Goal: Information Seeking & Learning: Learn about a topic

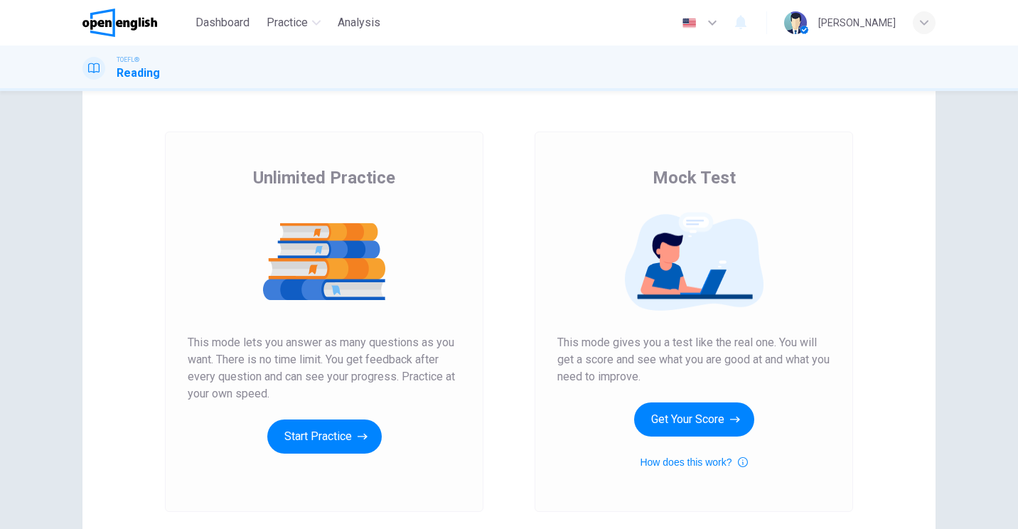
scroll to position [142, 0]
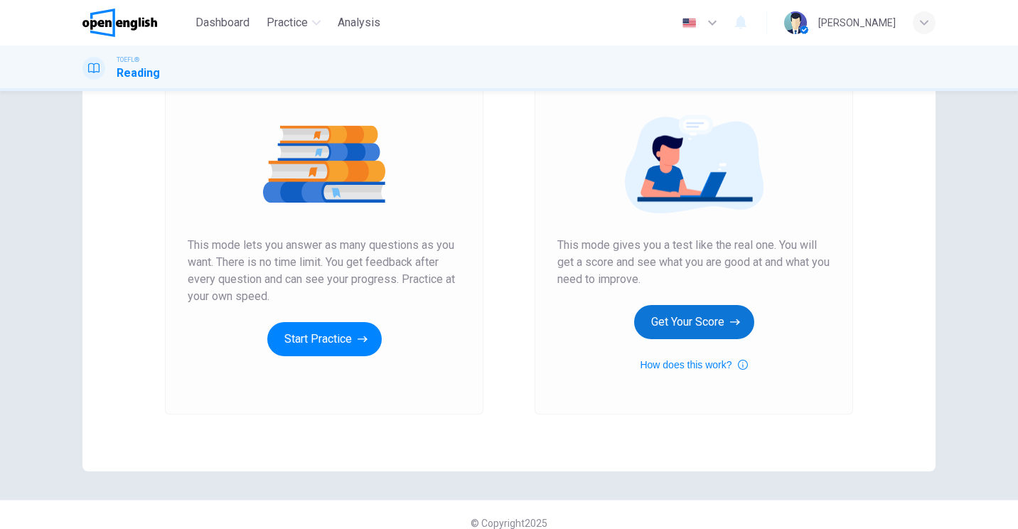
click at [644, 326] on button "Get Your Score" at bounding box center [694, 322] width 120 height 34
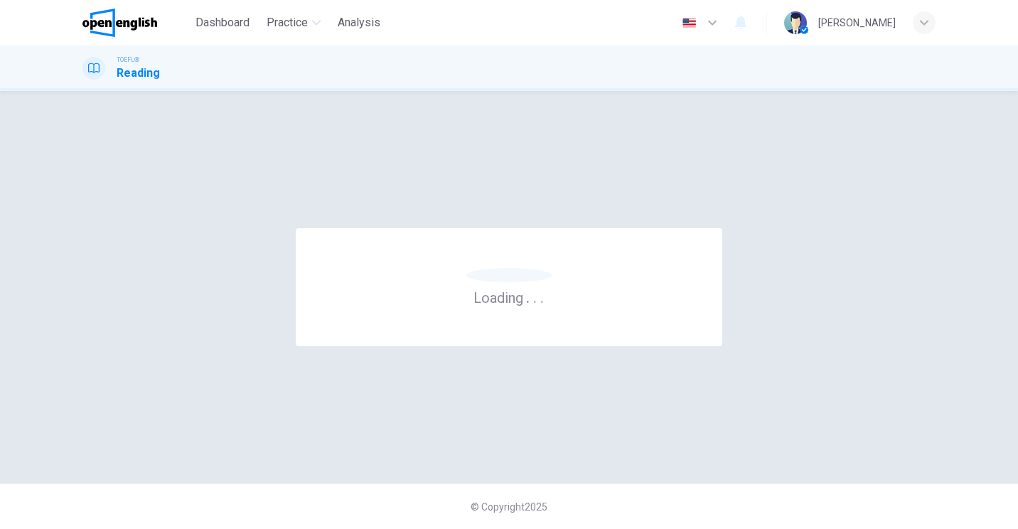
scroll to position [0, 0]
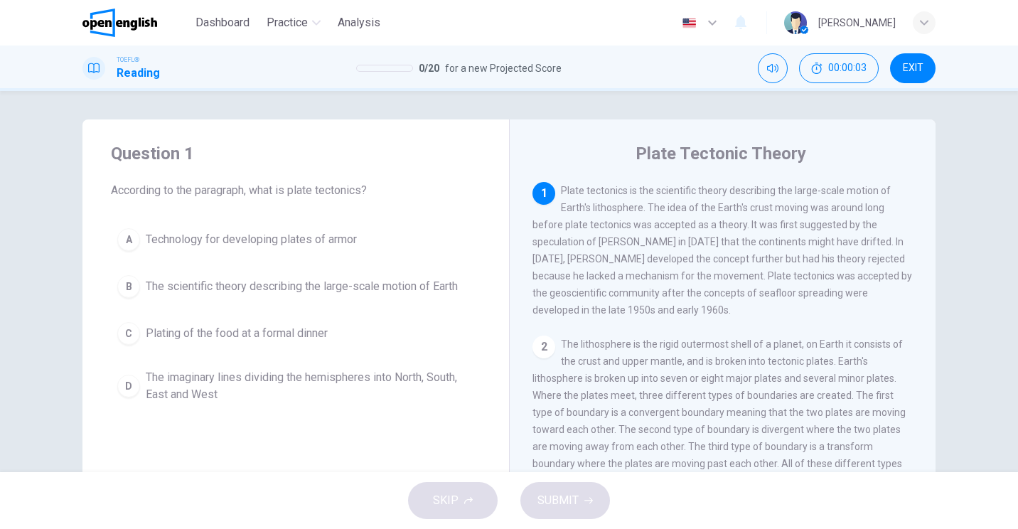
drag, startPoint x: 250, startPoint y: 196, endPoint x: 412, endPoint y: 198, distance: 162.2
click at [412, 198] on span "According to the paragraph, what is plate tectonics?" at bounding box center [296, 190] width 370 height 17
click at [125, 282] on div "B" at bounding box center [128, 286] width 23 height 23
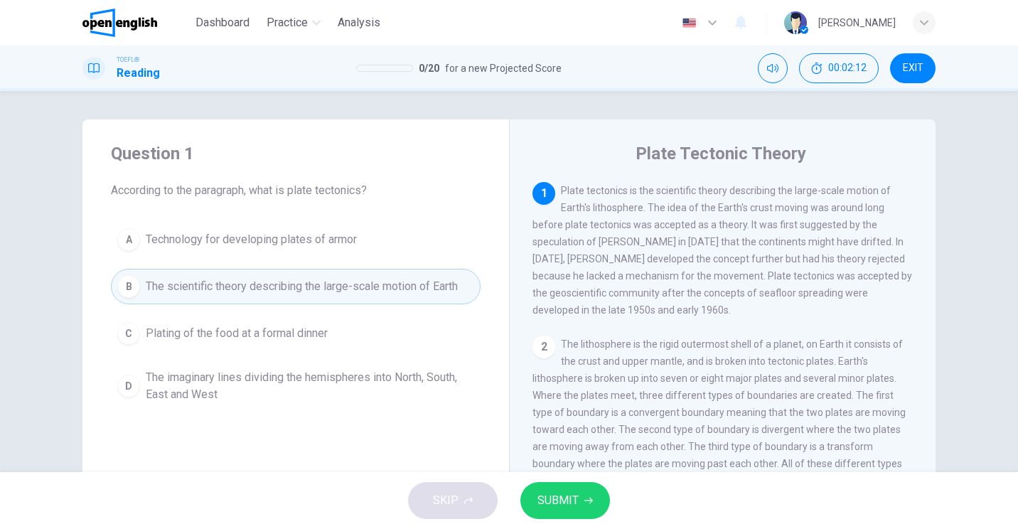
click at [546, 501] on span "SUBMIT" at bounding box center [558, 501] width 41 height 20
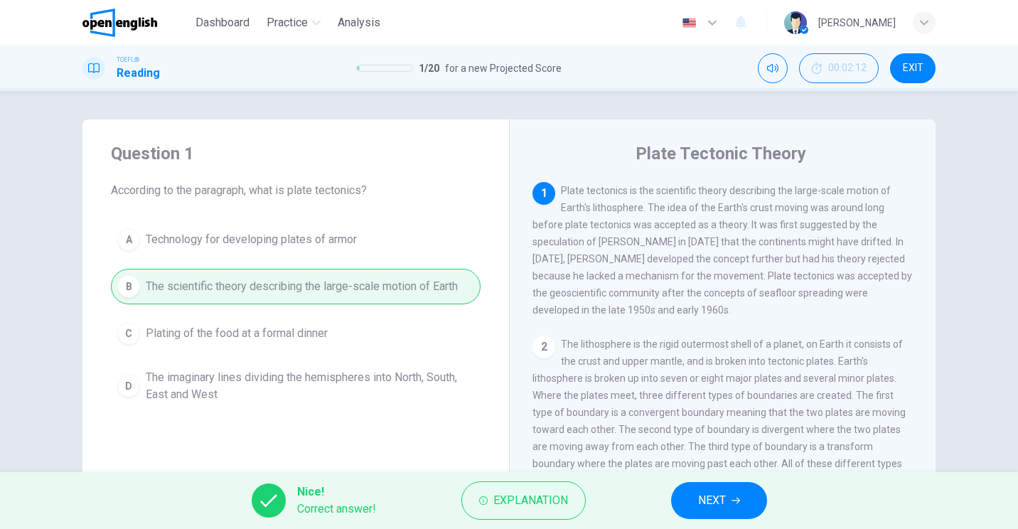
click at [708, 496] on span "NEXT" at bounding box center [712, 501] width 28 height 20
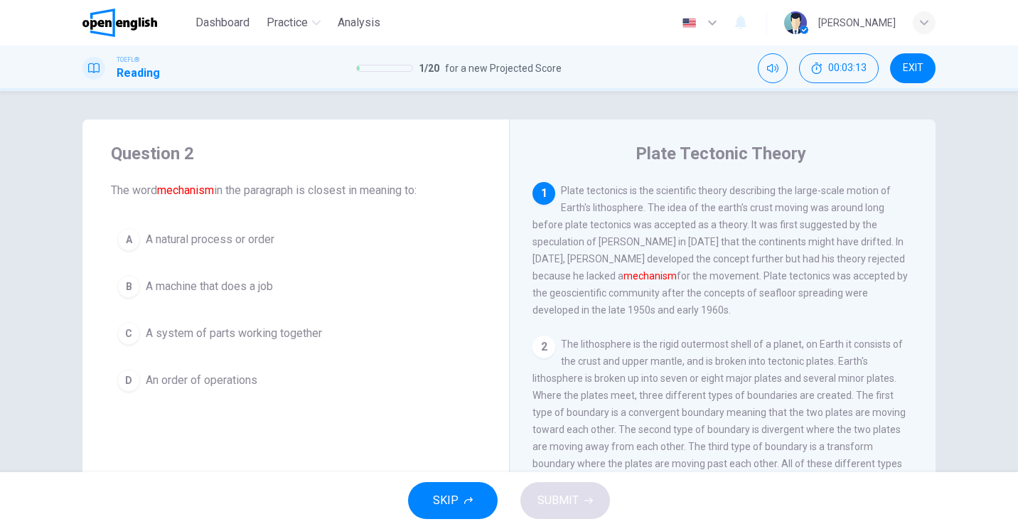
click at [128, 238] on div "A" at bounding box center [128, 239] width 23 height 23
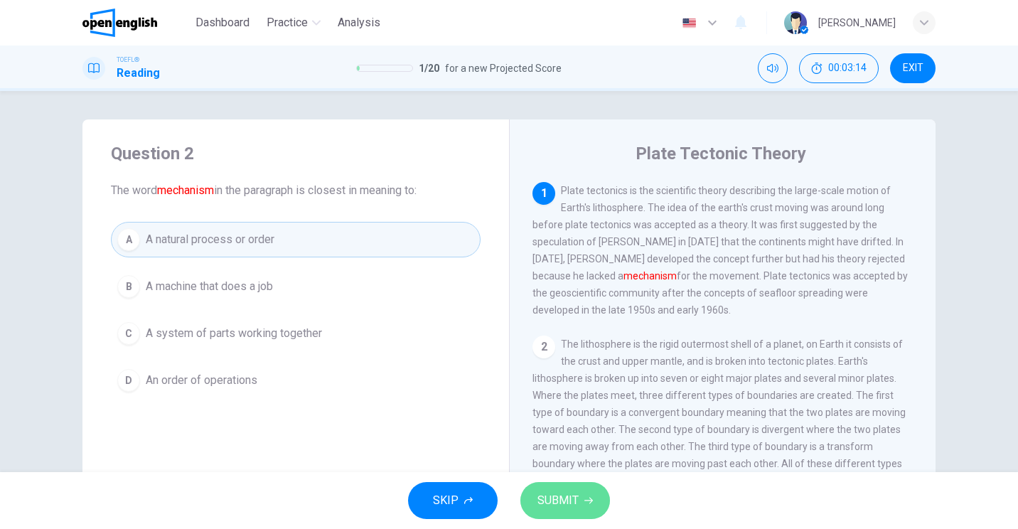
click at [577, 499] on button "SUBMIT" at bounding box center [566, 500] width 90 height 37
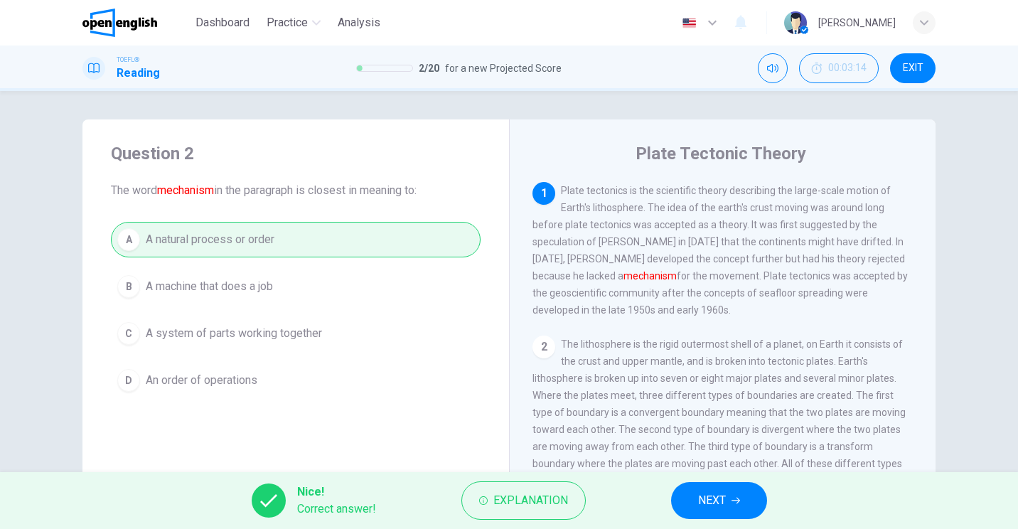
click at [710, 505] on span "NEXT" at bounding box center [712, 501] width 28 height 20
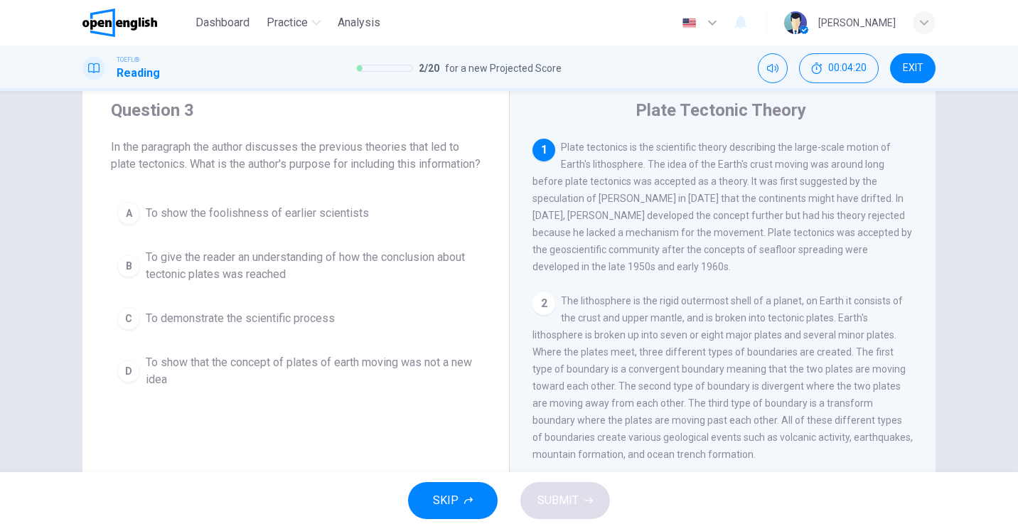
scroll to position [71, 0]
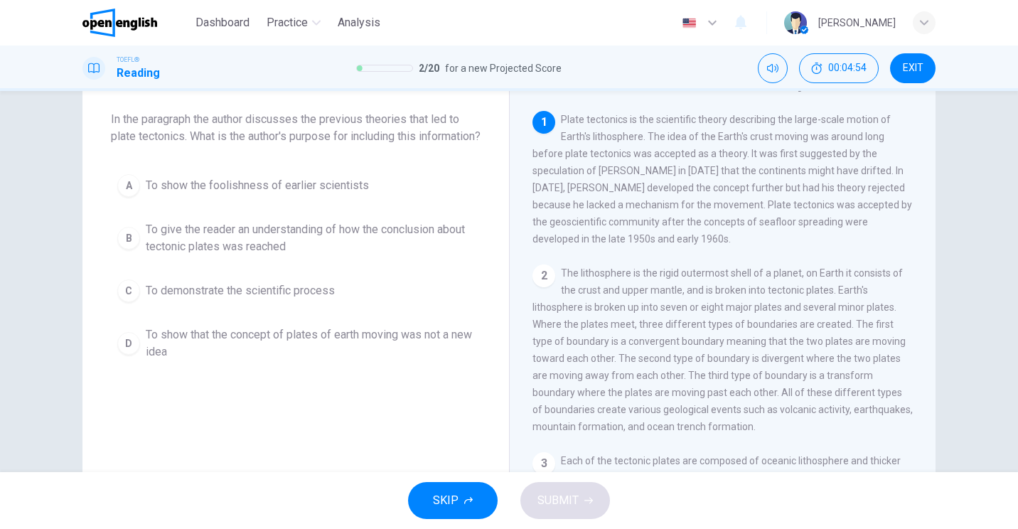
click at [126, 350] on div "D" at bounding box center [128, 343] width 23 height 23
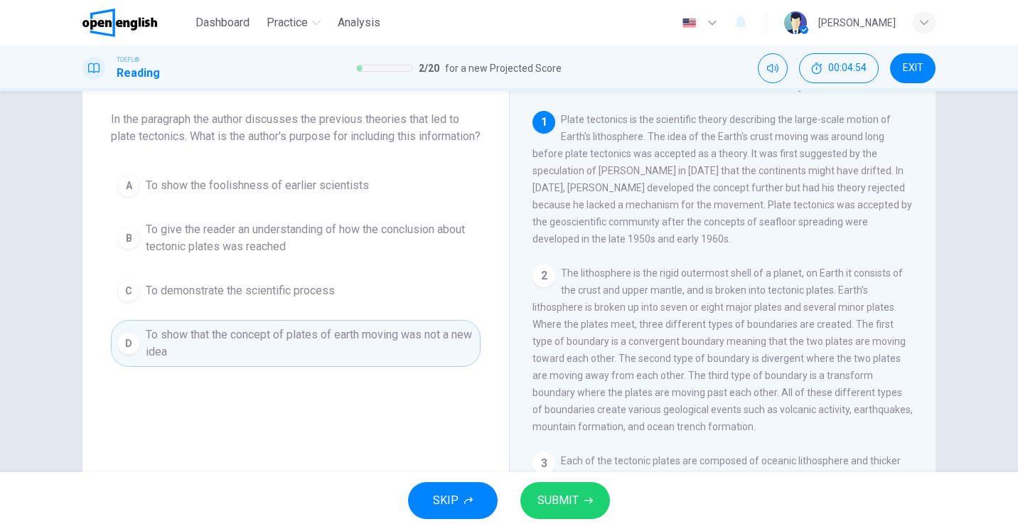
click at [577, 506] on span "SUBMIT" at bounding box center [558, 501] width 41 height 20
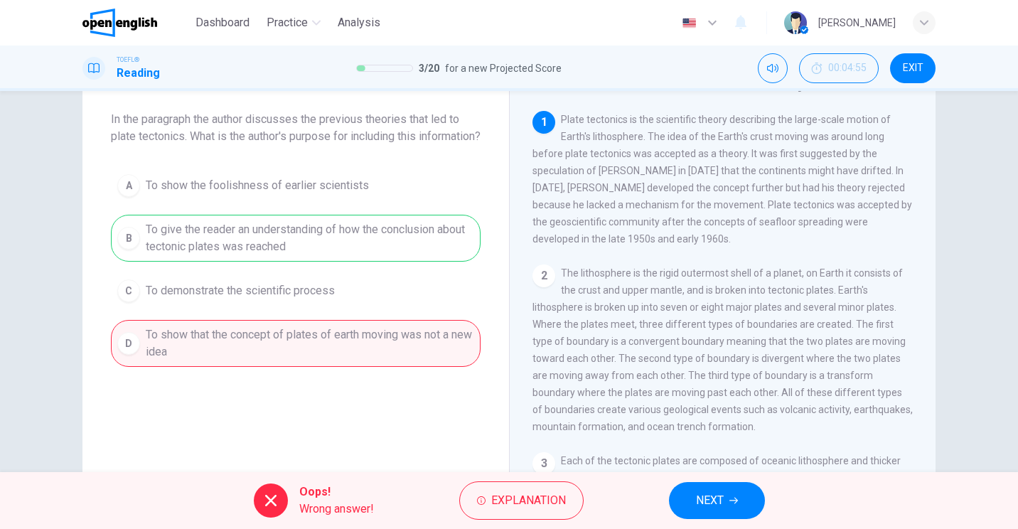
click at [740, 496] on button "NEXT" at bounding box center [717, 500] width 96 height 37
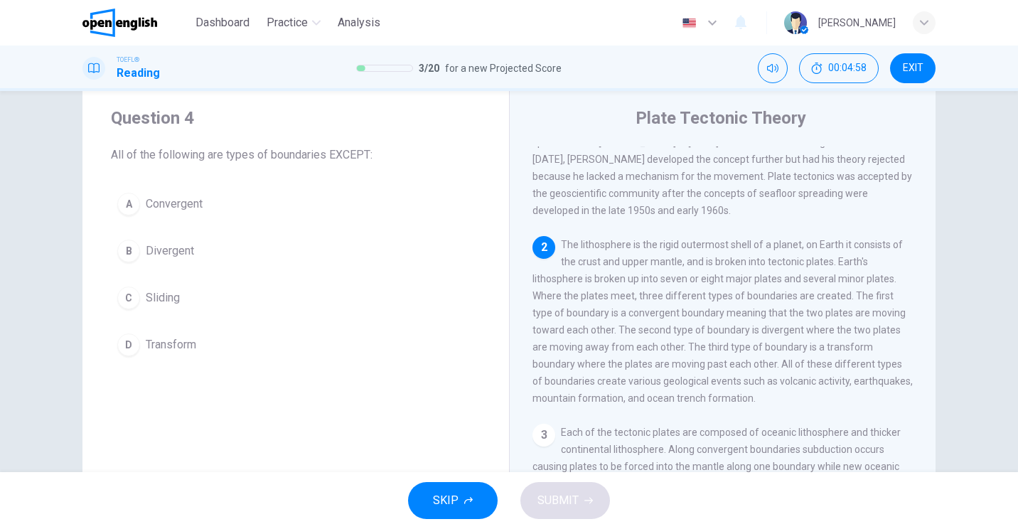
scroll to position [0, 0]
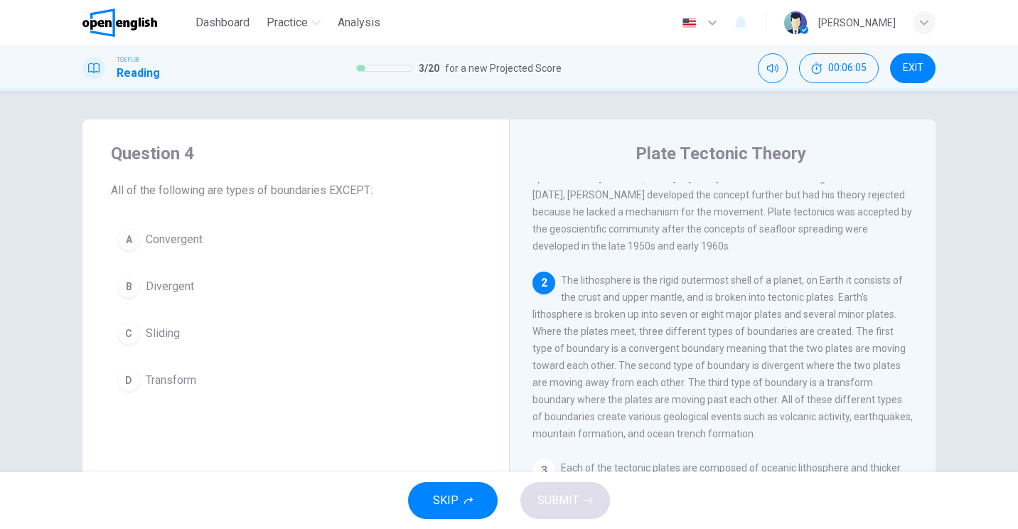
click at [135, 339] on button "C Sliding" at bounding box center [296, 334] width 370 height 36
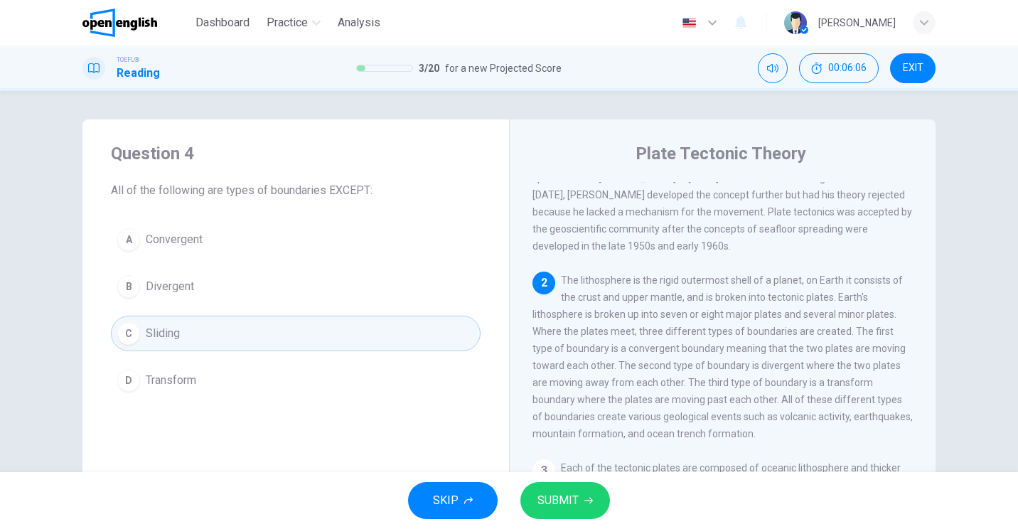
click at [563, 502] on span "SUBMIT" at bounding box center [558, 501] width 41 height 20
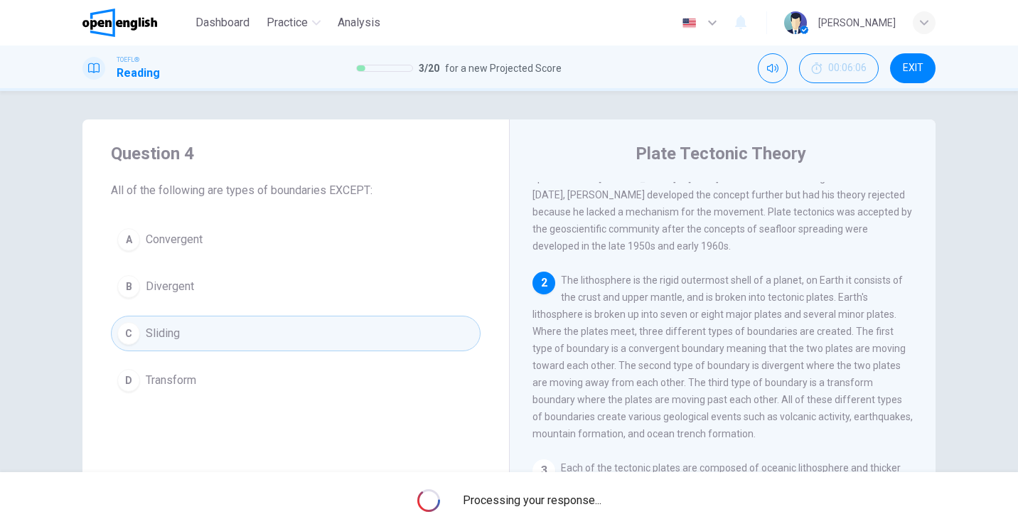
click at [563, 502] on span "Processing your response..." at bounding box center [532, 500] width 139 height 17
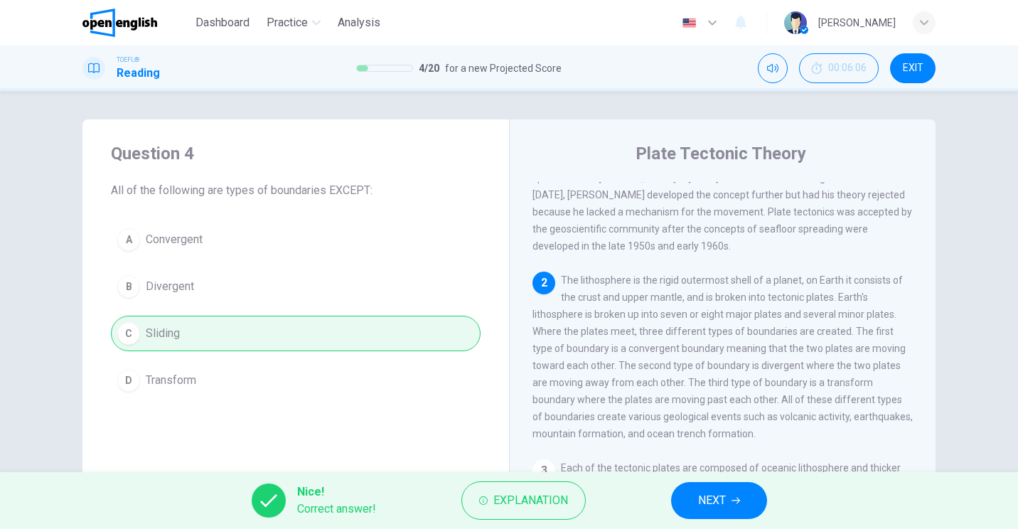
click at [718, 493] on span "NEXT" at bounding box center [712, 501] width 28 height 20
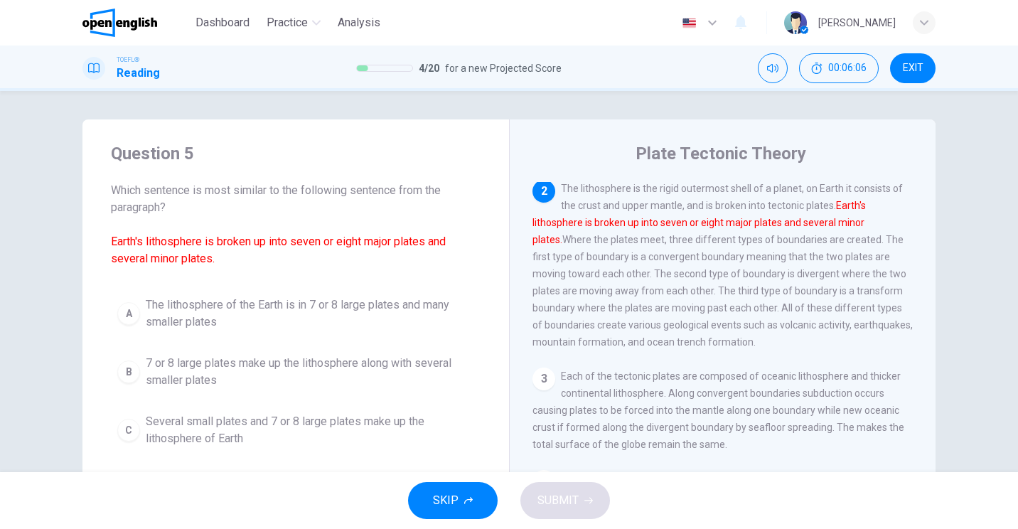
scroll to position [156, 0]
drag, startPoint x: 272, startPoint y: 193, endPoint x: 460, endPoint y: 193, distance: 188.5
click at [460, 193] on span "Which sentence is most similar to the following sentence from the paragraph? Ea…" at bounding box center [296, 224] width 370 height 85
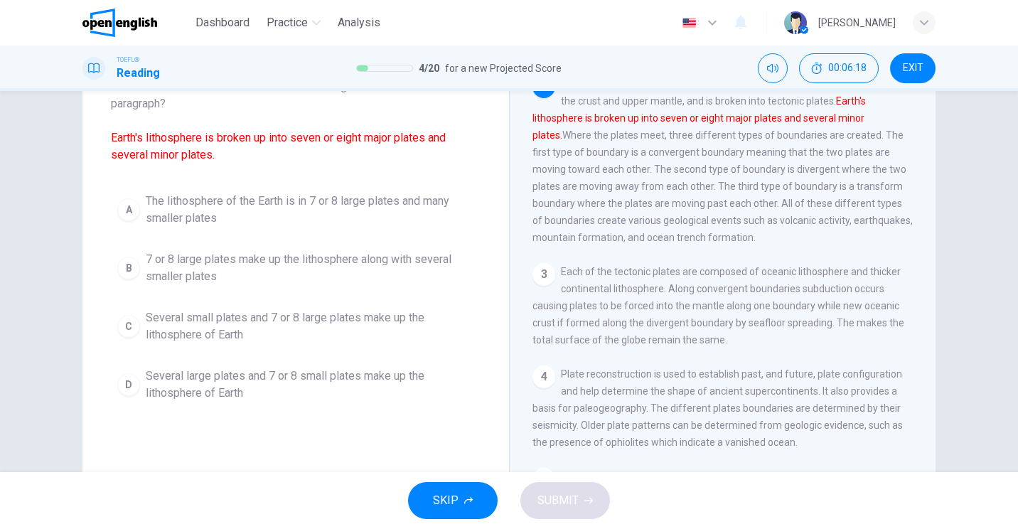
scroll to position [71, 0]
